Goal: Information Seeking & Learning: Compare options

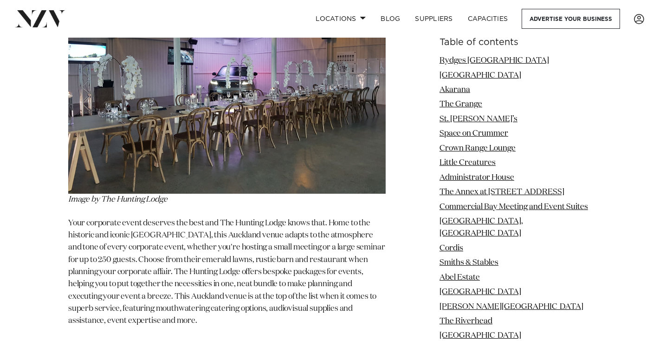
scroll to position [13952, 0]
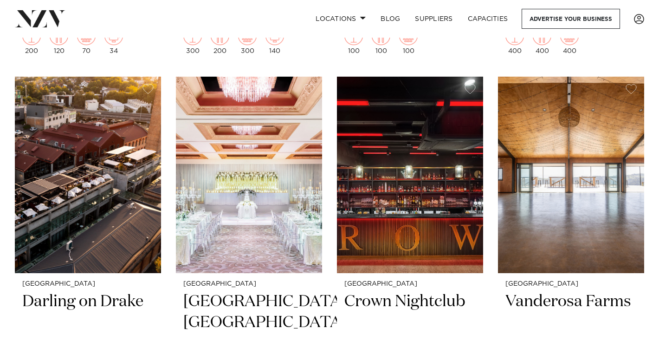
scroll to position [1955, 0]
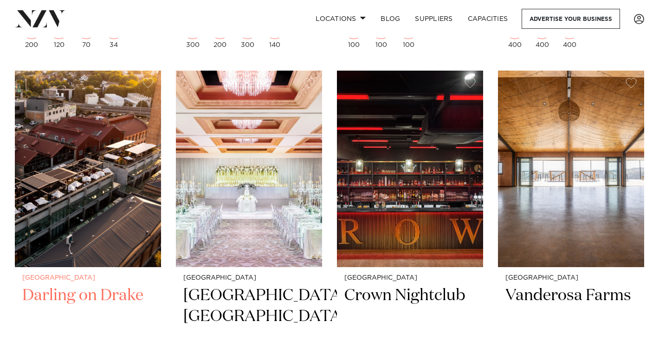
click at [74, 173] on img at bounding box center [88, 169] width 146 height 196
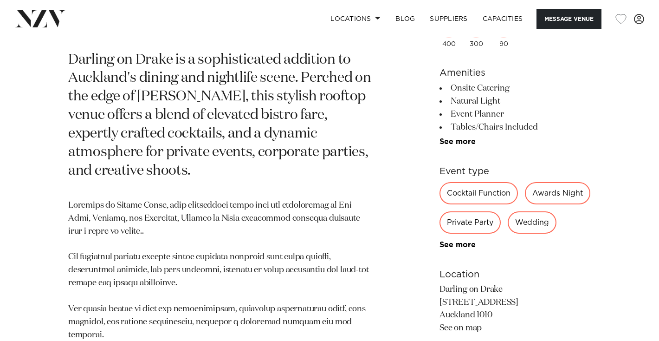
scroll to position [411, 0]
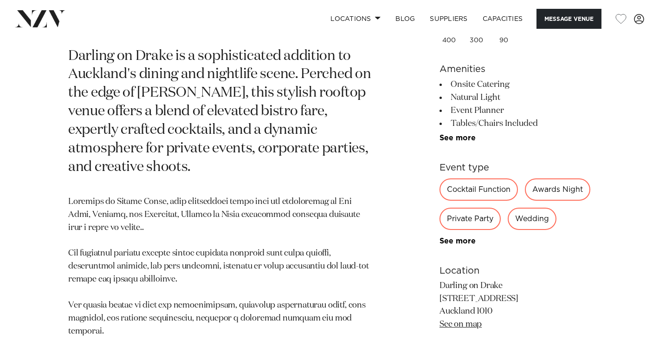
click at [501, 207] on div "Private Party" at bounding box center [470, 218] width 61 height 22
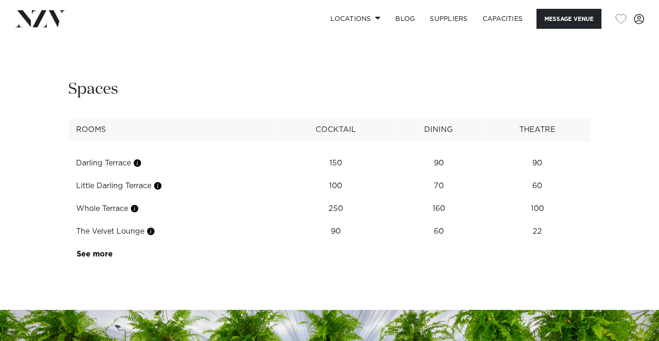
scroll to position [1163, 0]
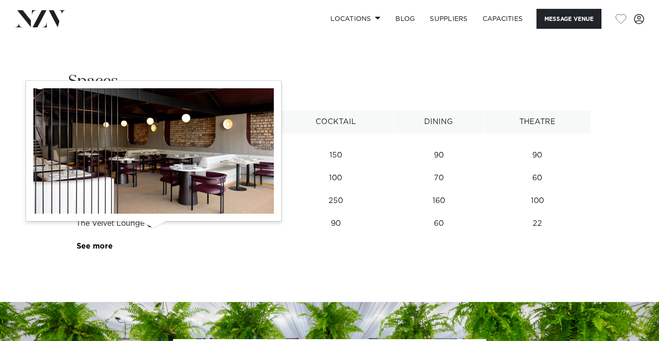
click at [151, 228] on button "button" at bounding box center [150, 223] width 9 height 9
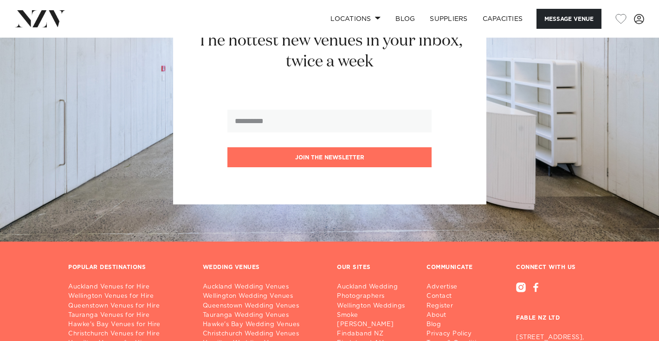
scroll to position [1521, 0]
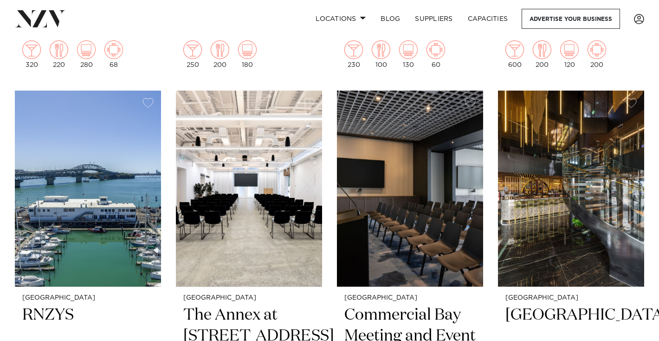
scroll to position [3128, 0]
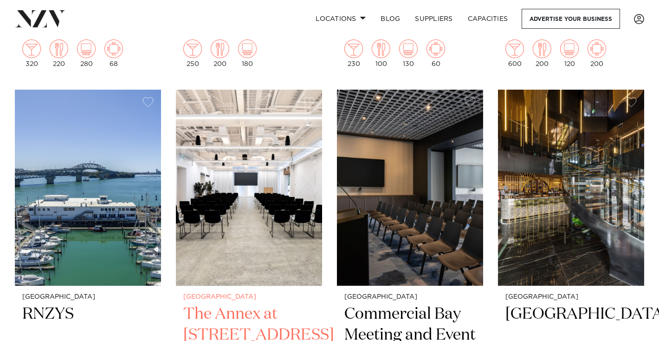
click at [300, 192] on img at bounding box center [249, 188] width 146 height 196
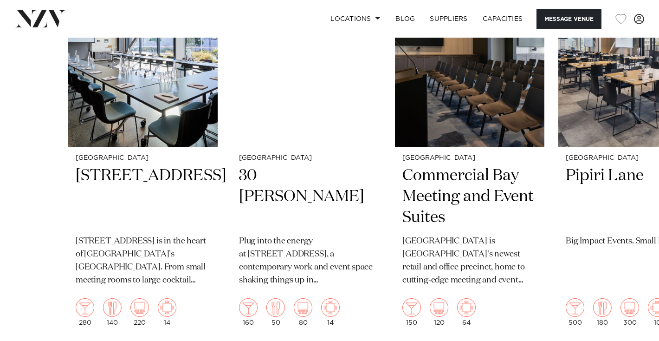
scroll to position [1754, 0]
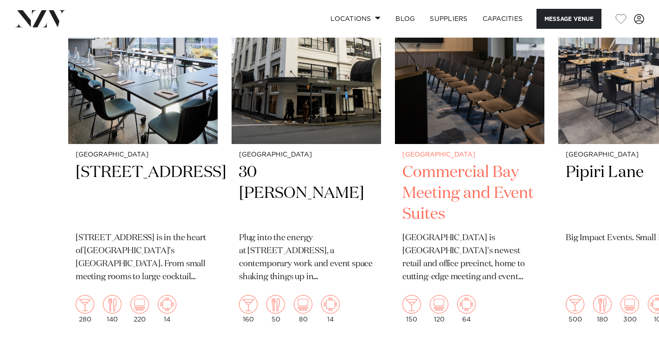
click at [428, 194] on h2 "Commercial Bay Meeting and Event Suites" at bounding box center [469, 193] width 135 height 63
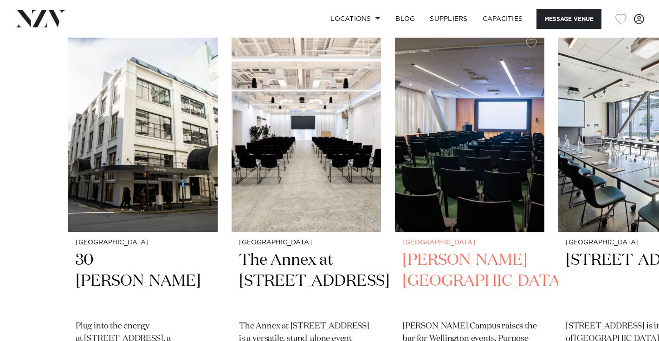
scroll to position [2200, 0]
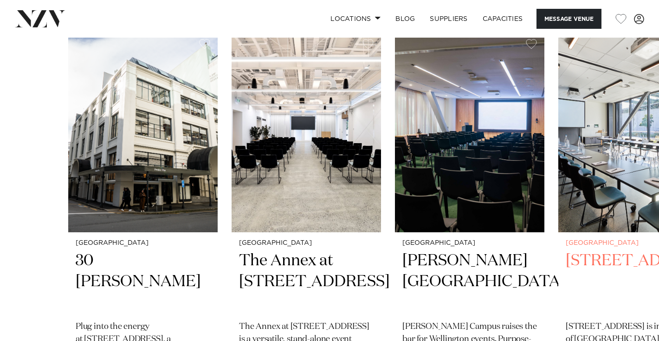
click at [595, 198] on img "4 / 6" at bounding box center [632, 132] width 149 height 201
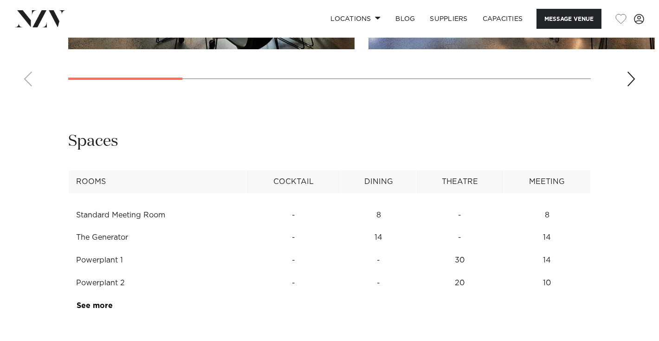
scroll to position [1066, 0]
